Goal: Task Accomplishment & Management: Use online tool/utility

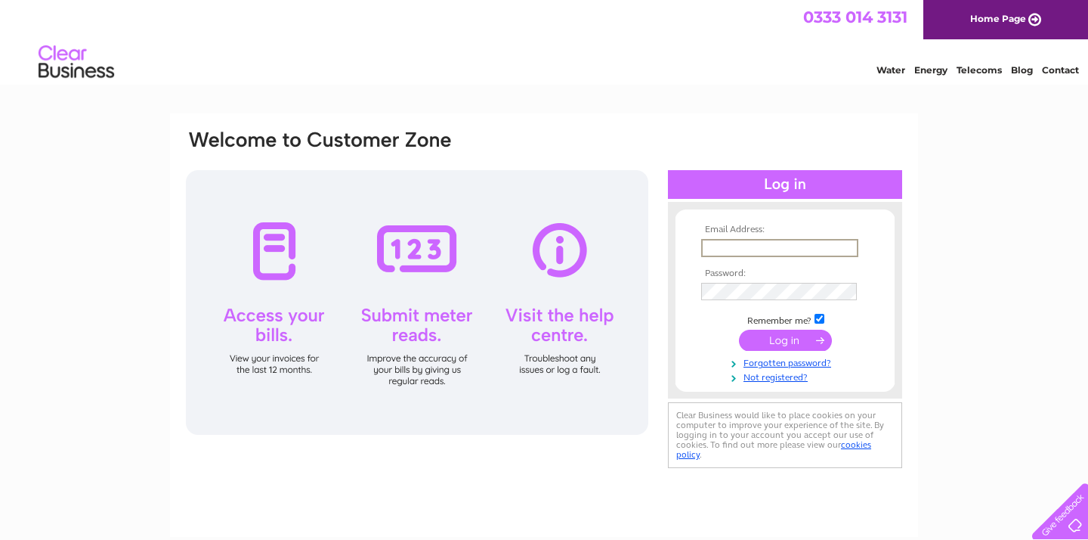
type input "adrian@henandcrask.com"
click at [785, 339] on input "submit" at bounding box center [785, 340] width 93 height 21
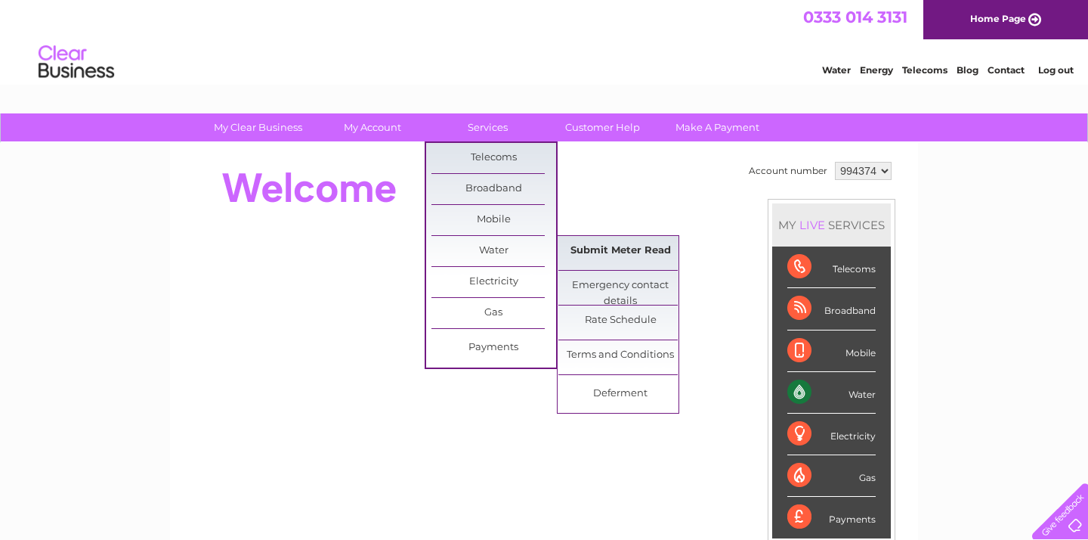
click at [645, 246] on link "Submit Meter Read" at bounding box center [621, 251] width 125 height 30
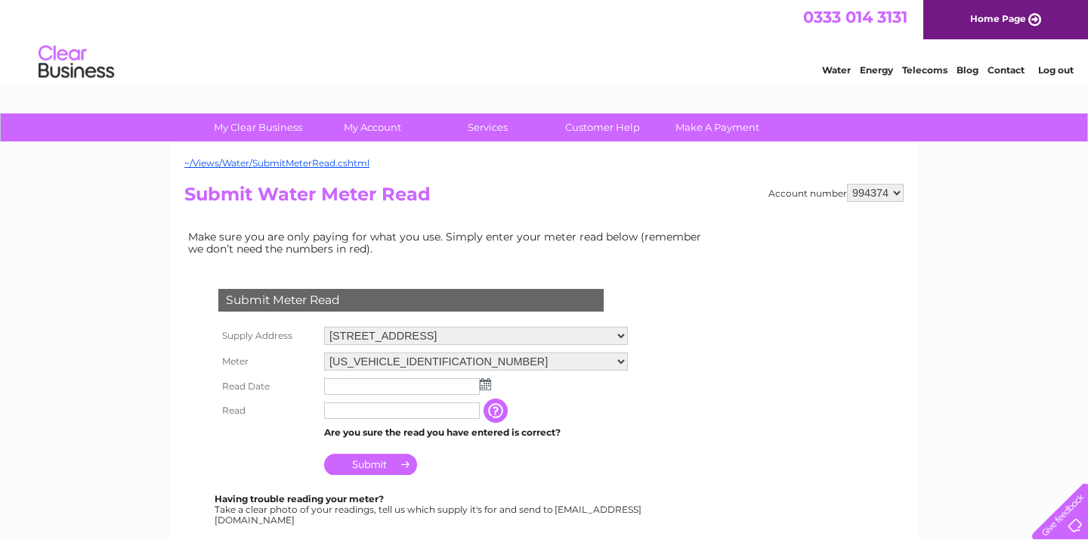
click at [485, 381] on img at bounding box center [485, 384] width 11 height 12
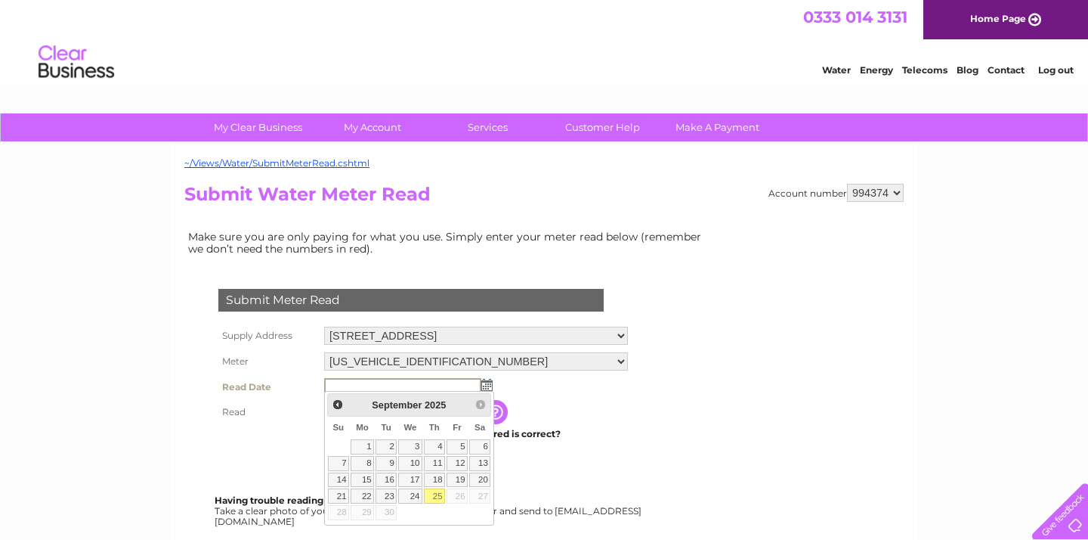
click at [440, 496] on link "25" at bounding box center [434, 495] width 21 height 15
type input "2025/09/25"
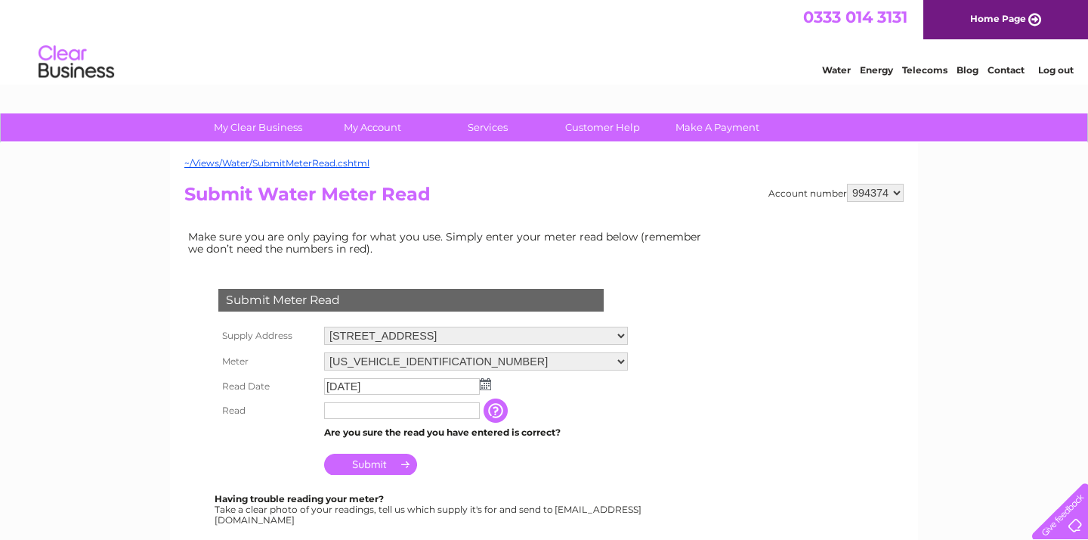
click at [391, 409] on input "text" at bounding box center [402, 410] width 156 height 17
type input "00097"
click at [371, 458] on input "Submit" at bounding box center [370, 465] width 93 height 21
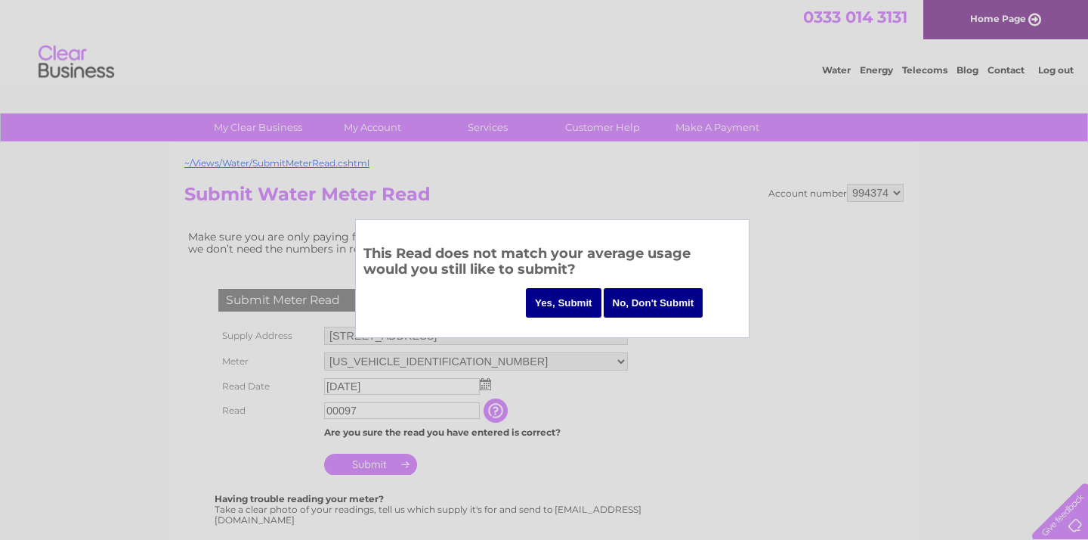
click at [561, 303] on input "Yes, Submit" at bounding box center [564, 302] width 76 height 29
